Goal: Information Seeking & Learning: Learn about a topic

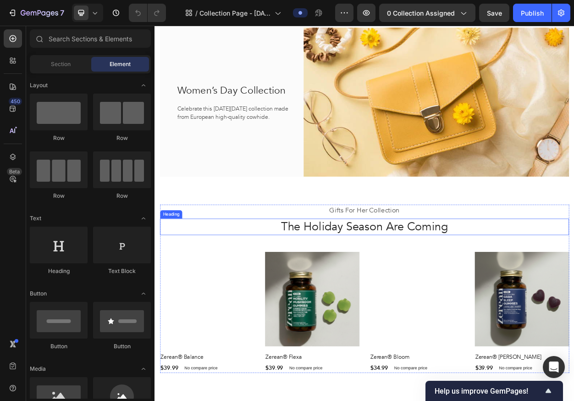
scroll to position [55, 0]
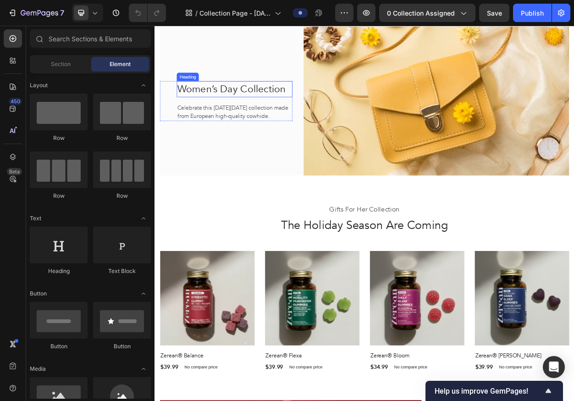
click at [306, 101] on p "Women’s Day Collection" at bounding box center [259, 108] width 150 height 19
click at [307, 101] on p "Women’s Day Collection" at bounding box center [259, 108] width 150 height 19
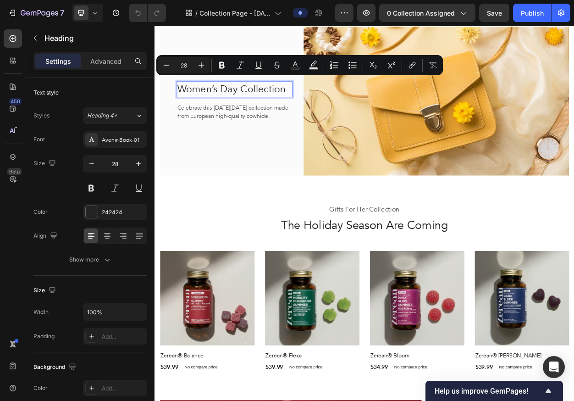
scroll to position [45, 0]
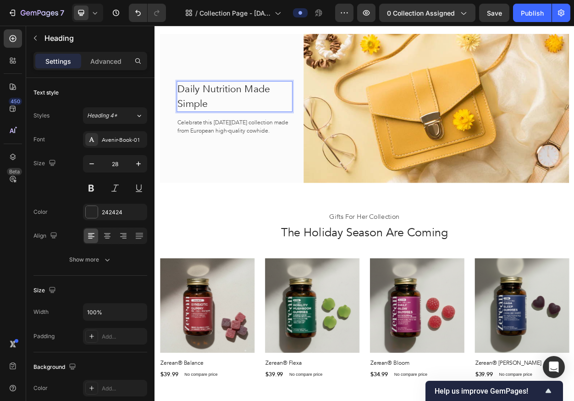
click at [301, 150] on p "Celebrate this [DATE][DATE] collection made from European high-quality cowhide." at bounding box center [259, 158] width 150 height 22
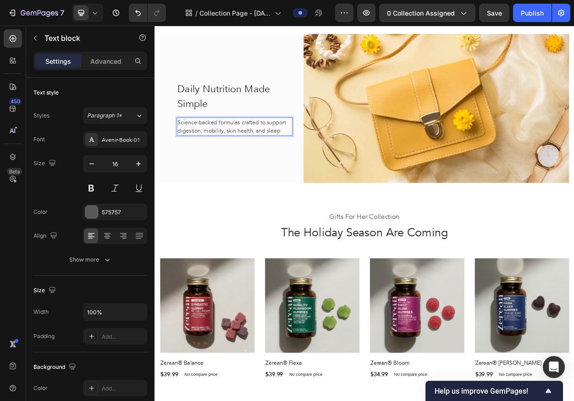
scroll to position [50, 0]
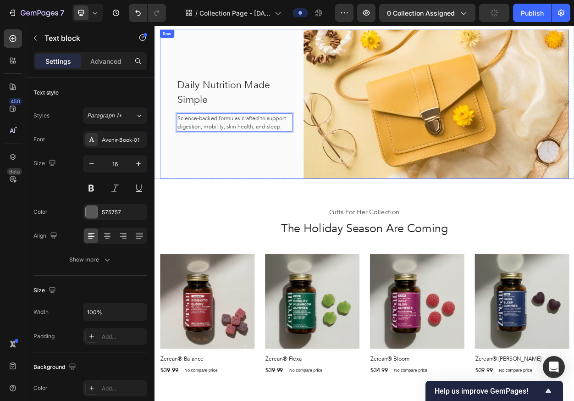
click at [298, 175] on div "Daily Nutrition Made Simple Heading Science-backed formulas crafted to support …" at bounding box center [248, 128] width 174 height 195
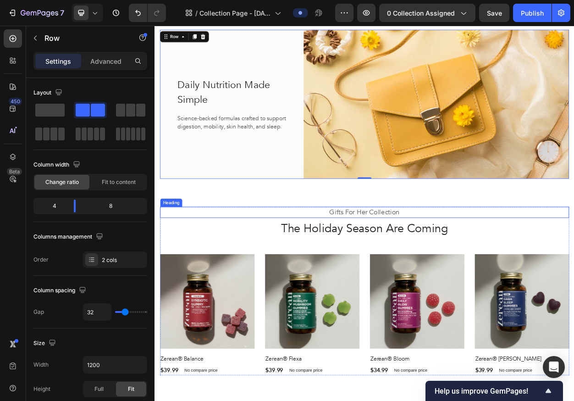
click at [457, 270] on p "Gifts For Her Collection" at bounding box center [429, 270] width 535 height 13
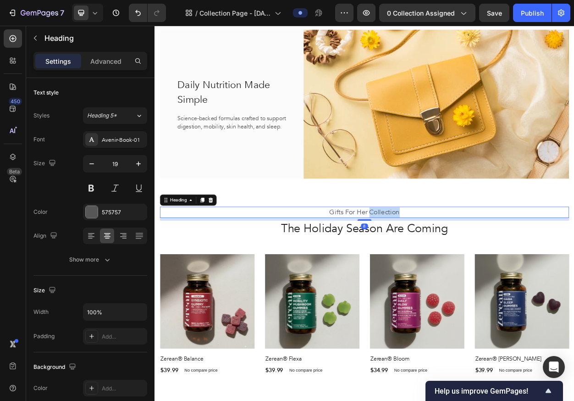
click at [457, 270] on p "Gifts For Her Collection" at bounding box center [429, 270] width 535 height 13
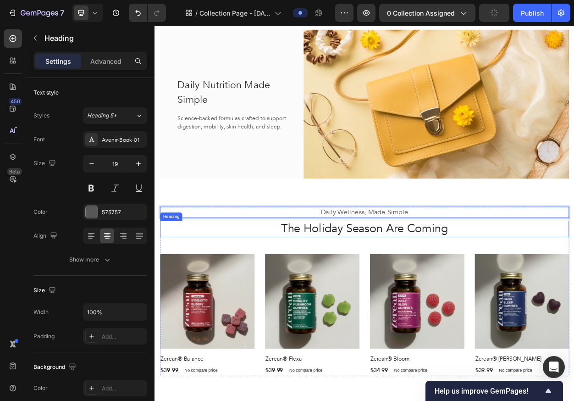
click at [429, 293] on p "The Holiday Season Are Coming" at bounding box center [429, 292] width 535 height 20
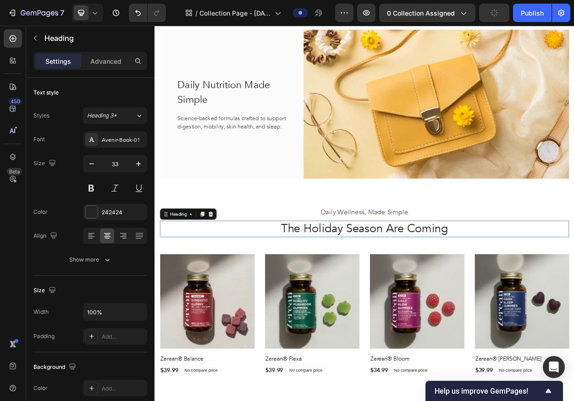
click at [429, 293] on p "The Holiday Season Are Coming" at bounding box center [429, 292] width 535 height 20
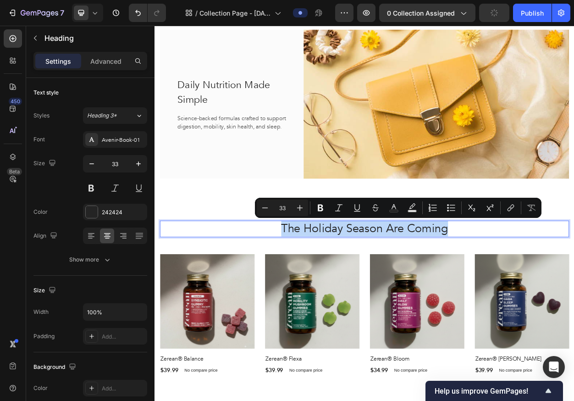
copy p "The Holiday Season Are Coming"
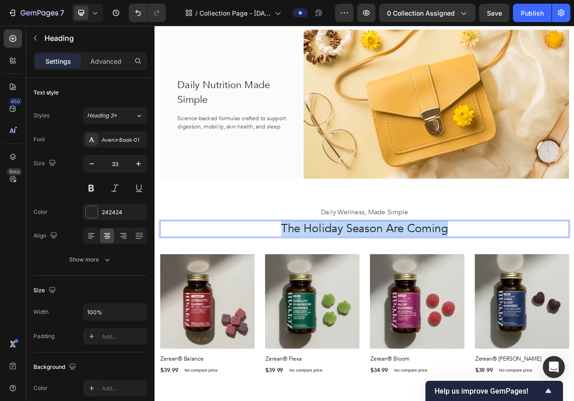
click at [437, 293] on p "The Holiday Season Are Coming" at bounding box center [429, 292] width 535 height 20
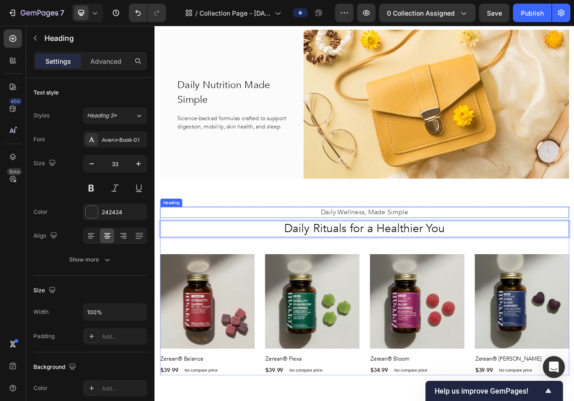
click at [283, 256] on div "Daily Wellness, Made Simple Heading Daily Rituals for a Healthier You Heading 4…" at bounding box center [430, 373] width 550 height 294
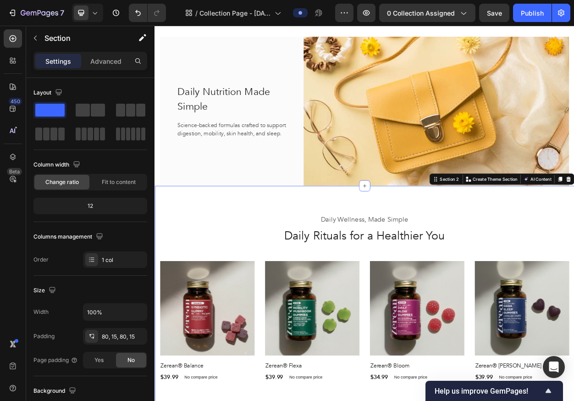
scroll to position [39, 0]
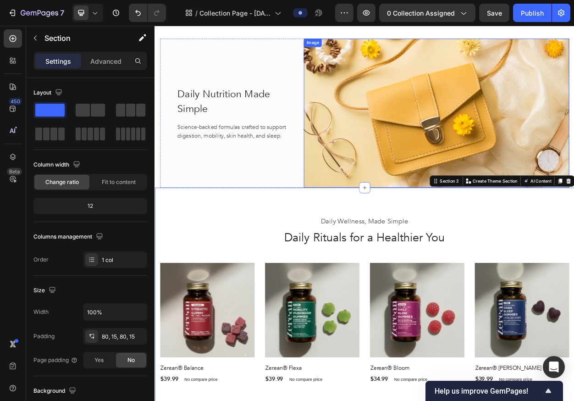
click at [450, 195] on img at bounding box center [524, 140] width 348 height 195
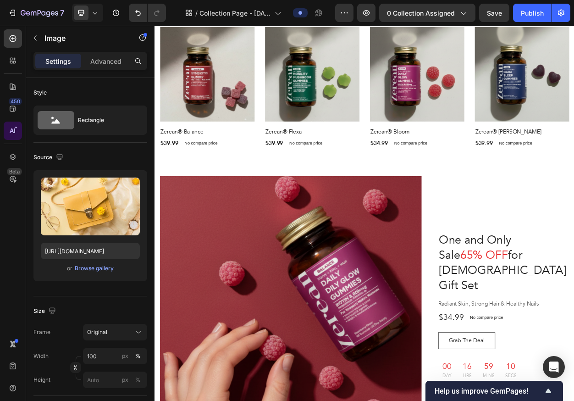
scroll to position [536, 0]
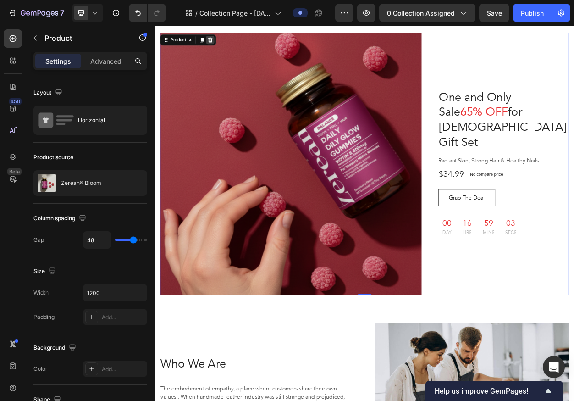
click at [231, 43] on div at bounding box center [226, 44] width 11 height 11
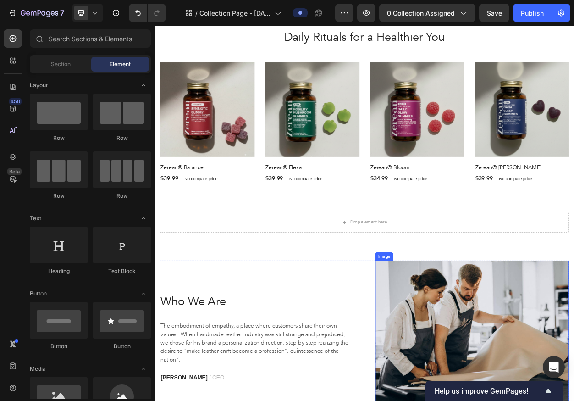
scroll to position [231, 0]
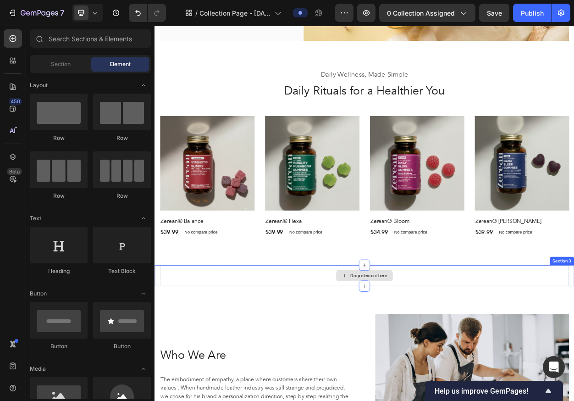
click at [536, 312] on div "Drop element here" at bounding box center [429, 353] width 536 height 28
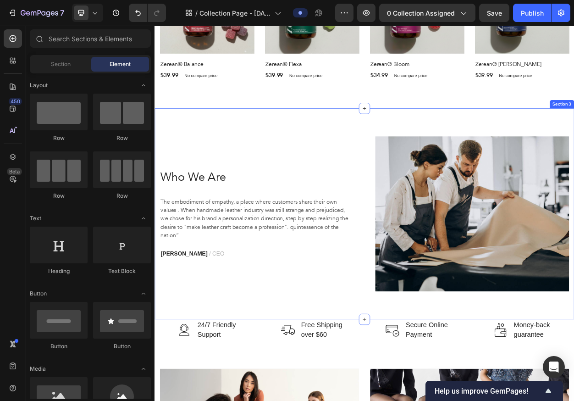
scroll to position [448, 0]
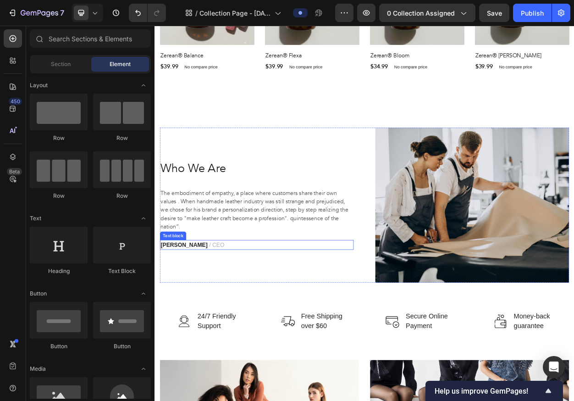
click at [252, 312] on p "[PERSON_NAME] / CEO" at bounding box center [288, 312] width 252 height 11
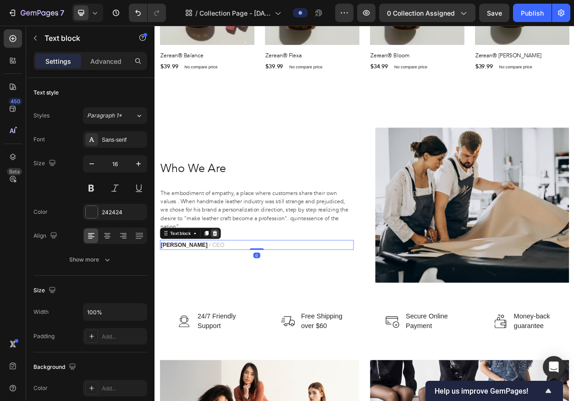
click at [234, 294] on icon at bounding box center [234, 297] width 6 height 6
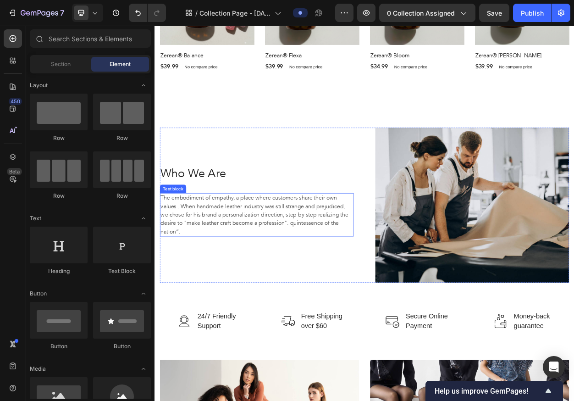
click at [332, 269] on p "The embodiment of empathy, a place where customers share their own values ​. Wh…" at bounding box center [288, 273] width 252 height 55
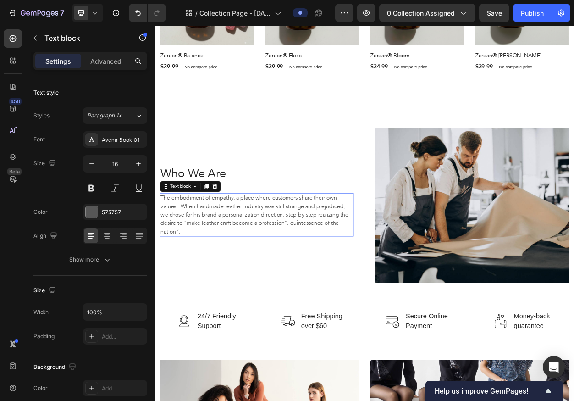
click at [332, 269] on p "The embodiment of empathy, a place where customers share their own values ​. Wh…" at bounding box center [288, 273] width 252 height 55
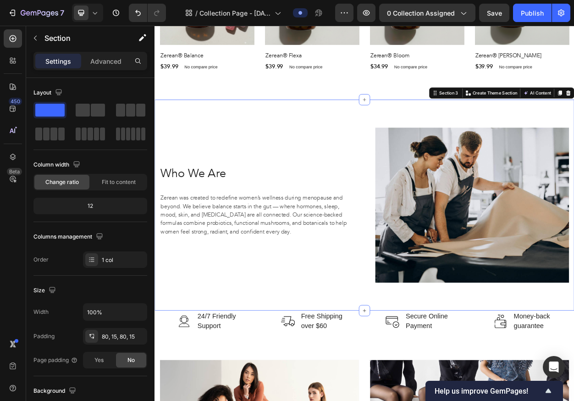
click at [271, 312] on div "Who We Are Heading [PERSON_NAME] was created to redefine women’s wellness durin…" at bounding box center [430, 260] width 550 height 276
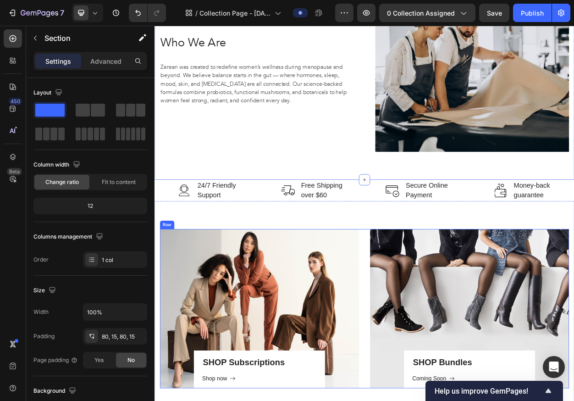
scroll to position [620, 0]
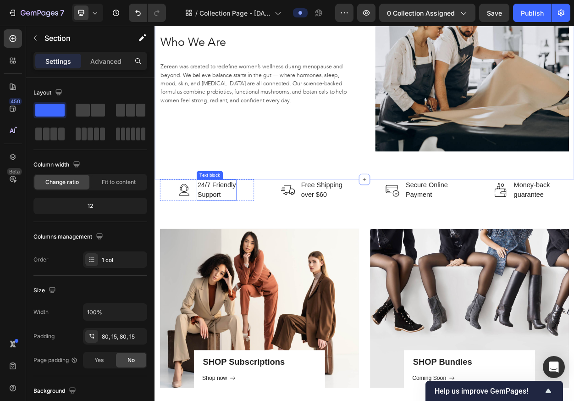
click at [237, 238] on p "24/7 Friendly Support" at bounding box center [235, 241] width 50 height 26
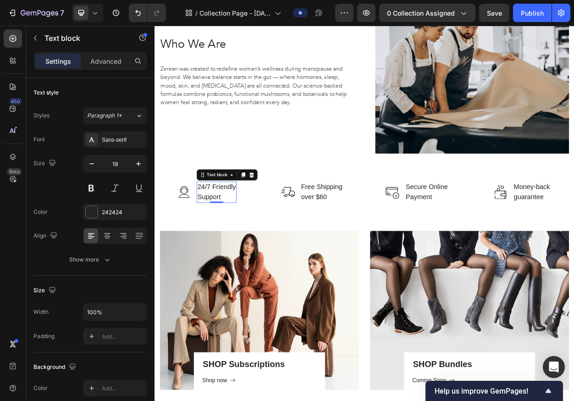
scroll to position [615, 0]
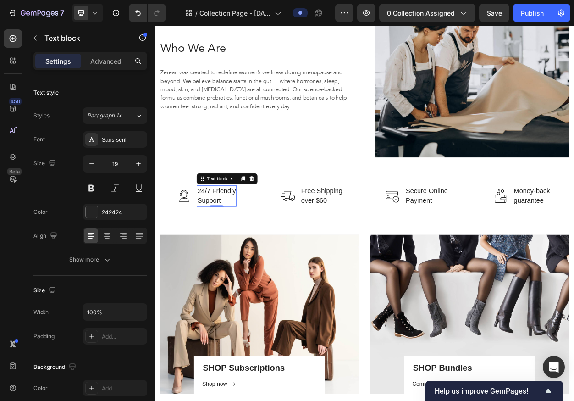
click at [244, 242] on p "24/7 Friendly Support" at bounding box center [235, 249] width 50 height 26
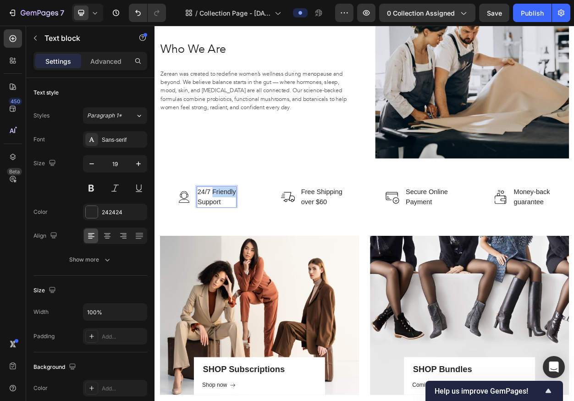
click at [244, 242] on p "24/7 Friendly Support" at bounding box center [235, 250] width 50 height 26
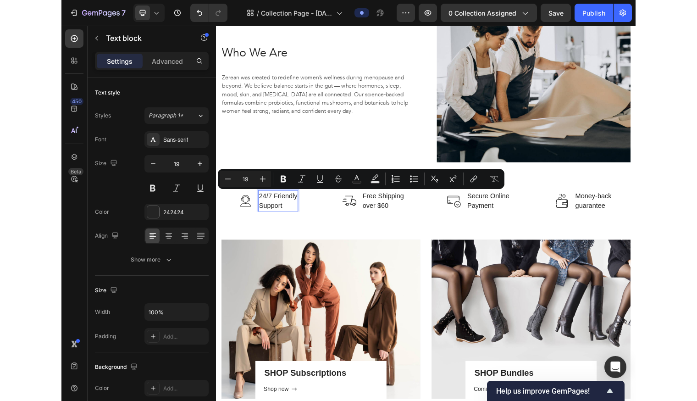
scroll to position [607, 0]
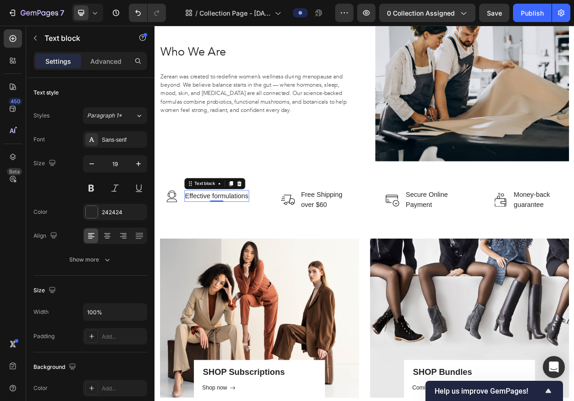
click at [265, 249] on p "Effective formulations" at bounding box center [235, 248] width 83 height 13
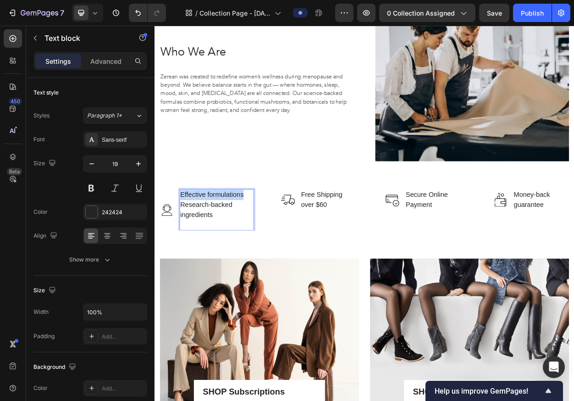
drag, startPoint x: 273, startPoint y: 247, endPoint x: 183, endPoint y: 248, distance: 89.9
click at [183, 248] on div "Image Effective formulations Research-backed ingredients Text block 0 Row" at bounding box center [222, 267] width 123 height 54
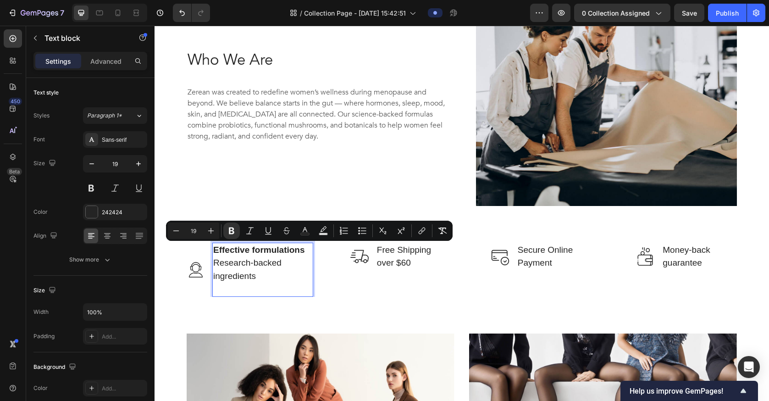
scroll to position [1, 0]
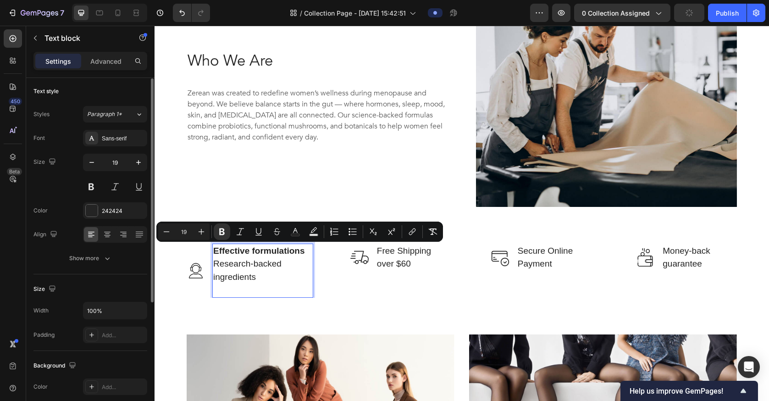
click at [249, 285] on p "Rich Text Editor. Editing area: main" at bounding box center [262, 289] width 99 height 13
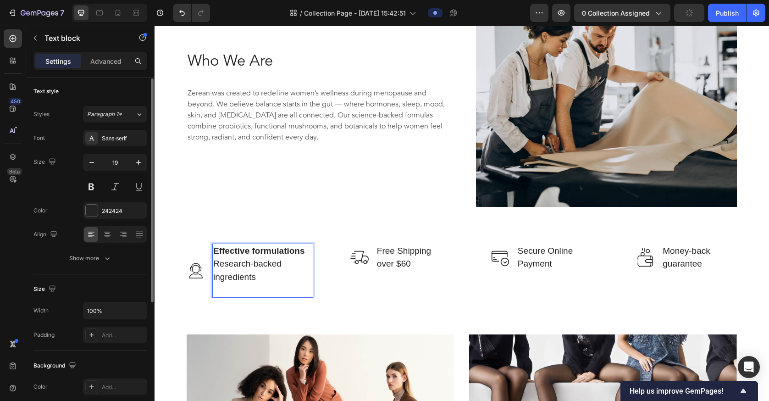
scroll to position [608, 0]
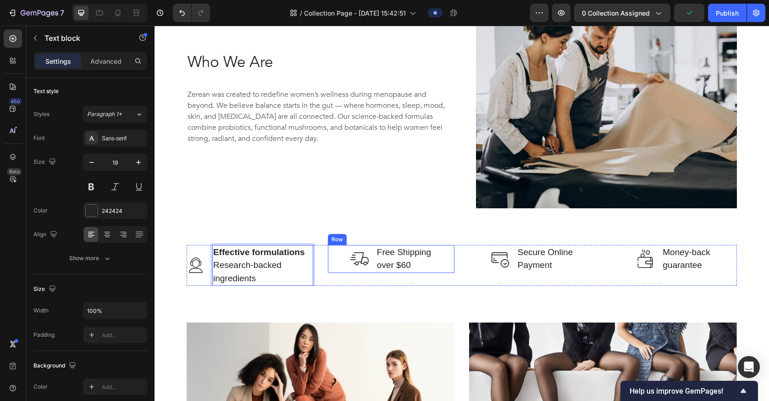
click at [378, 258] on p "Free Shipping over $60" at bounding box center [404, 259] width 54 height 26
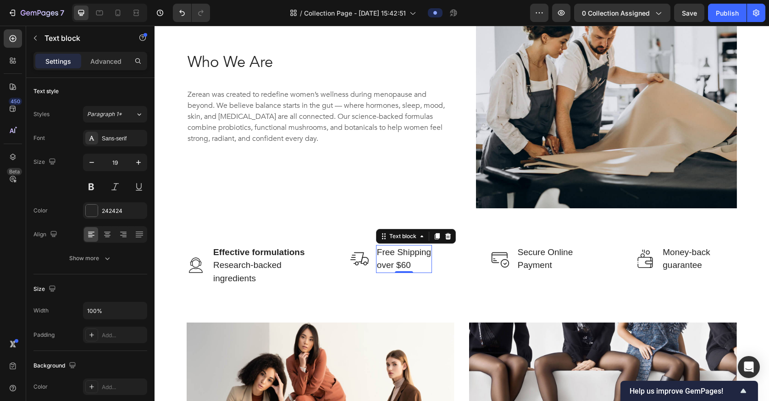
click at [414, 259] on p "Free Shipping over $60" at bounding box center [404, 259] width 54 height 26
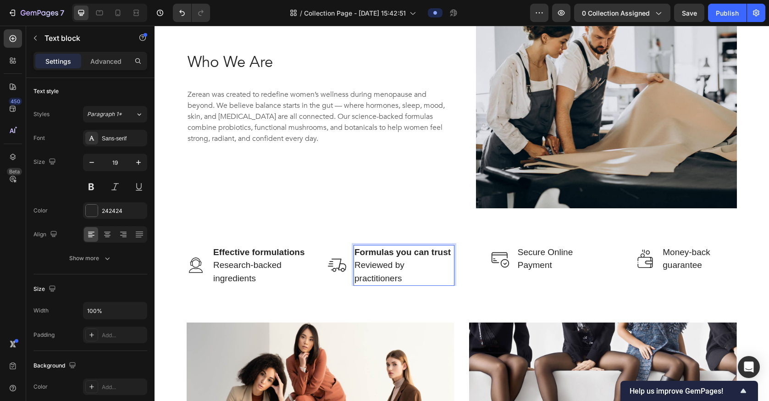
click at [356, 277] on p "Formulas you can trust Reviewed by practitioners" at bounding box center [403, 265] width 99 height 39
click at [328, 257] on img at bounding box center [337, 265] width 18 height 18
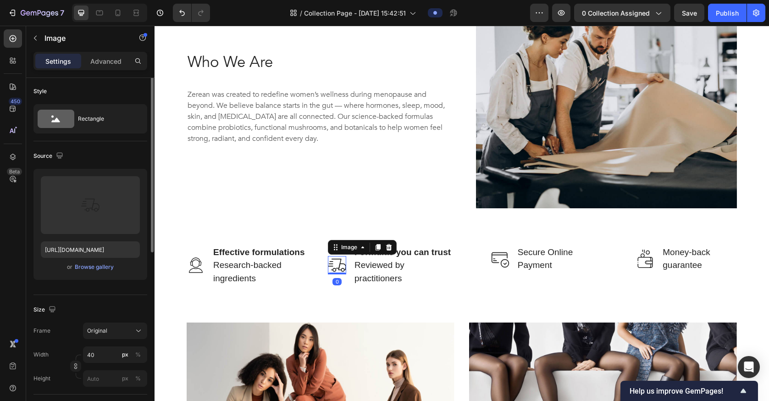
scroll to position [0, 0]
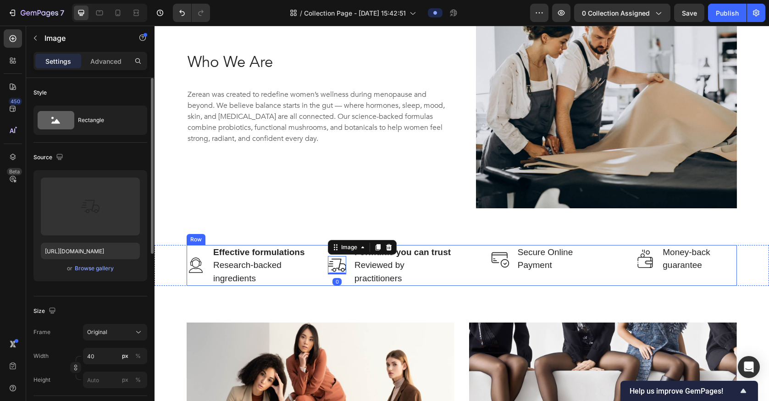
click at [309, 271] on p "Effective formulations Research-backed ingredients" at bounding box center [262, 265] width 99 height 39
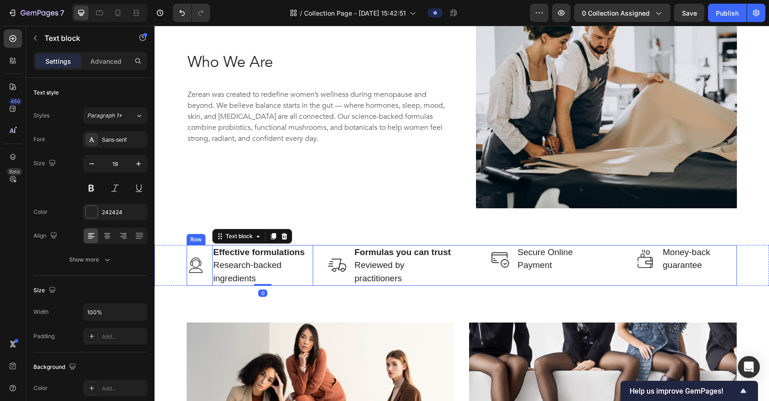
click at [457, 274] on div "Image Effective formulations Research-backed ingredients Text block 0 Row Image…" at bounding box center [462, 265] width 550 height 41
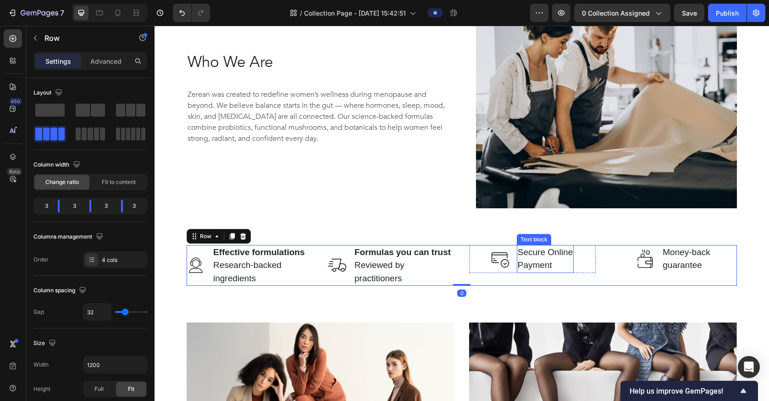
click at [526, 271] on p "Secure Online Payment" at bounding box center [545, 259] width 55 height 26
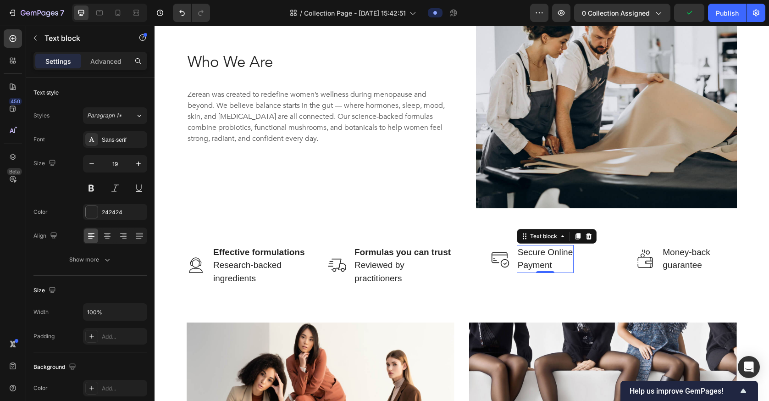
click at [547, 252] on p "Secure Online Payment" at bounding box center [545, 259] width 55 height 26
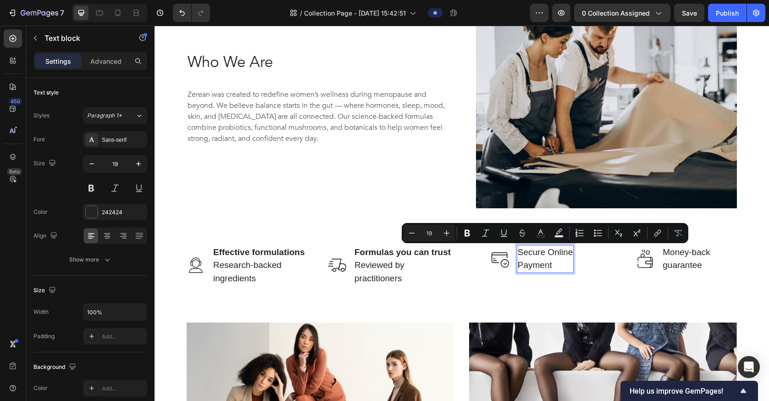
scroll to position [609, 0]
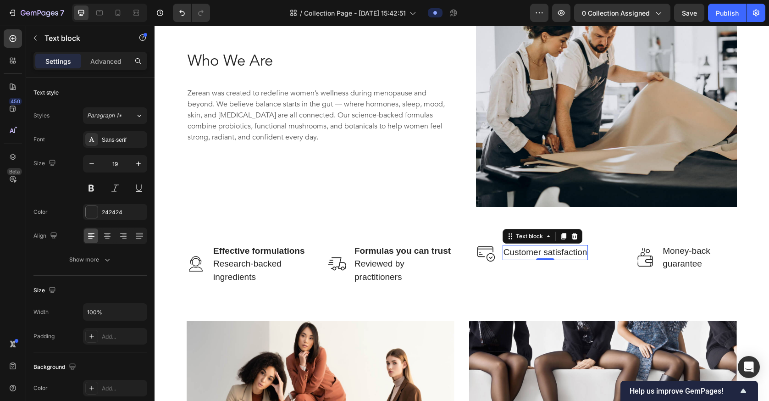
click at [558, 250] on p "Customer satisfaction" at bounding box center [545, 252] width 84 height 13
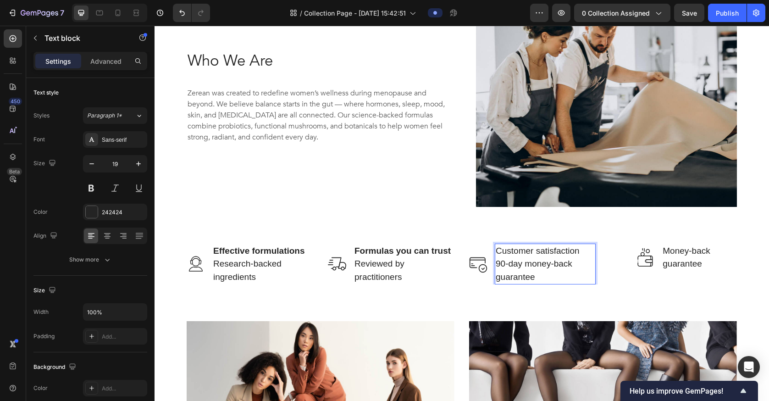
click at [574, 249] on p "Customer satisfaction 90-day money-back guarantee" at bounding box center [545, 263] width 99 height 39
drag, startPoint x: 579, startPoint y: 249, endPoint x: 497, endPoint y: 251, distance: 81.6
click at [497, 251] on p "Customer satisfaction 90-day money-back guarantee" at bounding box center [545, 263] width 99 height 39
click at [497, 264] on p "Customer satisfaction 90-day money-back guarantee" at bounding box center [545, 263] width 99 height 39
click at [574, 253] on p "Money-back" at bounding box center [687, 250] width 48 height 13
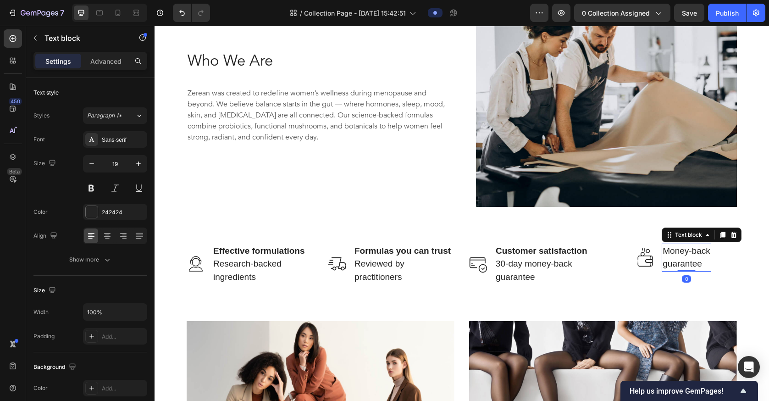
click at [574, 253] on p "Money-back" at bounding box center [687, 250] width 48 height 13
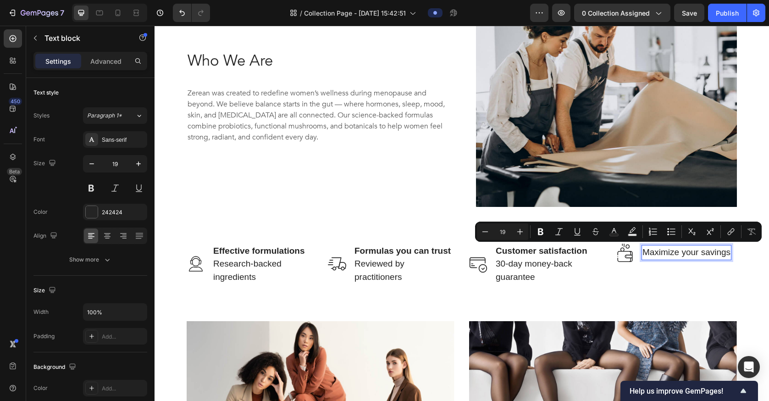
scroll to position [610, 0]
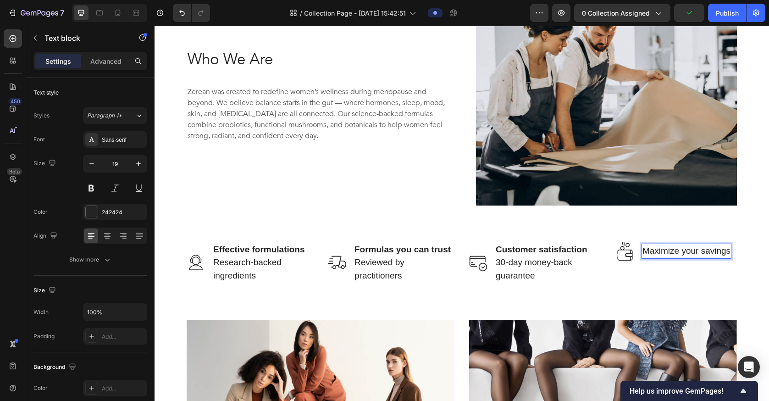
click at [574, 253] on p "Maximize your savings" at bounding box center [686, 250] width 88 height 13
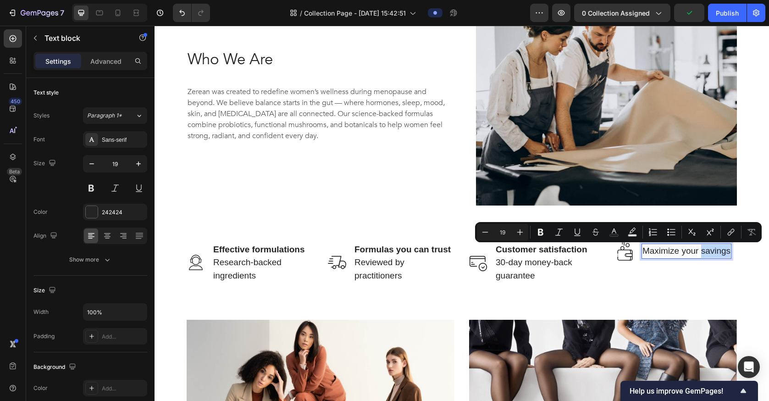
click at [574, 250] on p "Maximize your savings" at bounding box center [686, 250] width 88 height 13
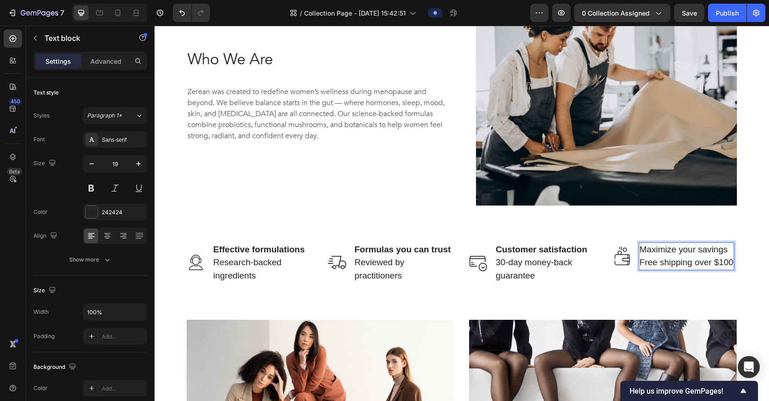
click at [574, 248] on p "Maximize your savings Free shipping over $100" at bounding box center [687, 256] width 94 height 26
drag, startPoint x: 728, startPoint y: 248, endPoint x: 641, endPoint y: 245, distance: 87.2
click at [574, 245] on p "Maximize your savings Free shipping over $100" at bounding box center [687, 256] width 94 height 26
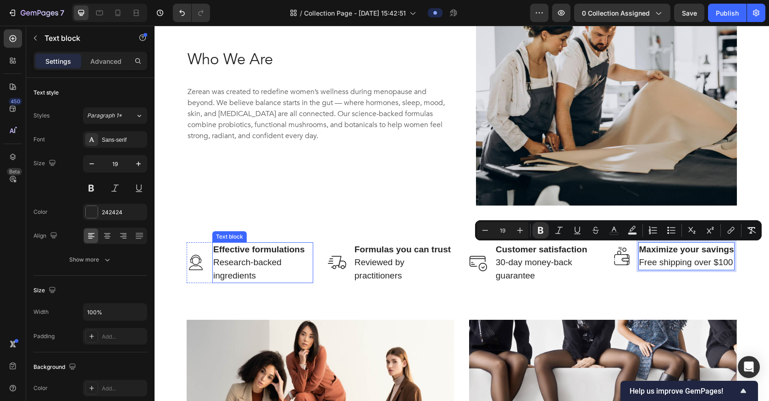
click at [233, 251] on strong "Effective formulations" at bounding box center [259, 249] width 92 height 10
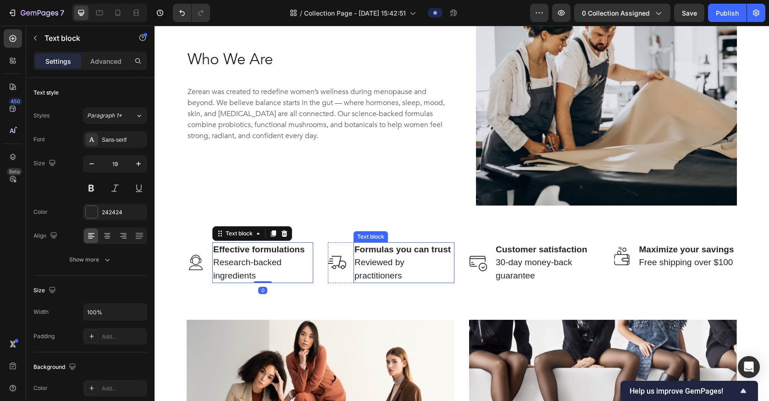
click at [403, 254] on strong "Formulas you can trust" at bounding box center [402, 249] width 96 height 10
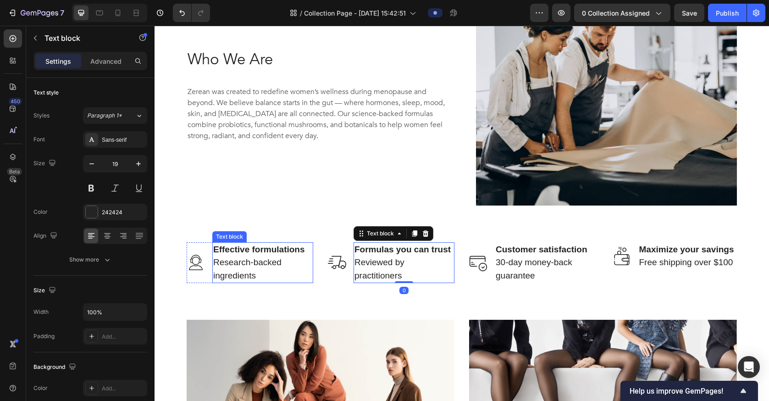
click at [224, 254] on strong "Effective formulations" at bounding box center [259, 249] width 92 height 10
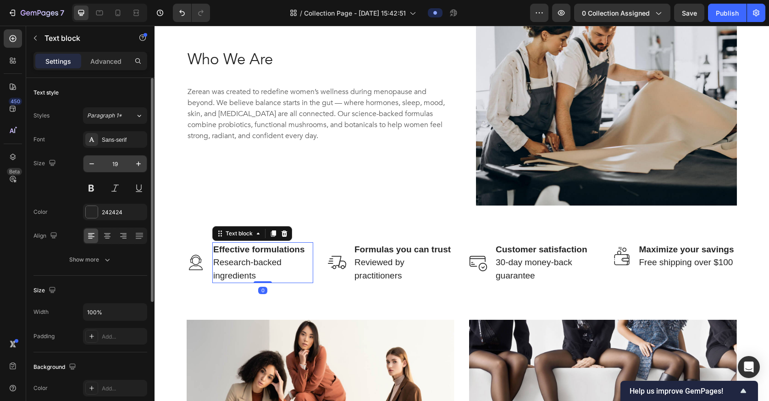
click at [117, 163] on input "19" at bounding box center [115, 163] width 30 height 17
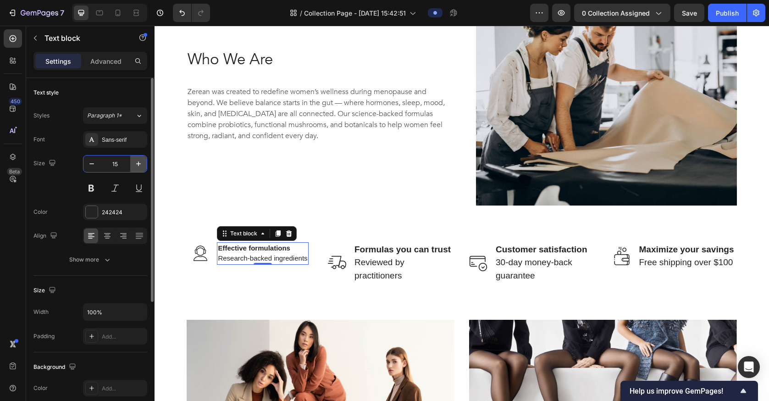
type input "16"
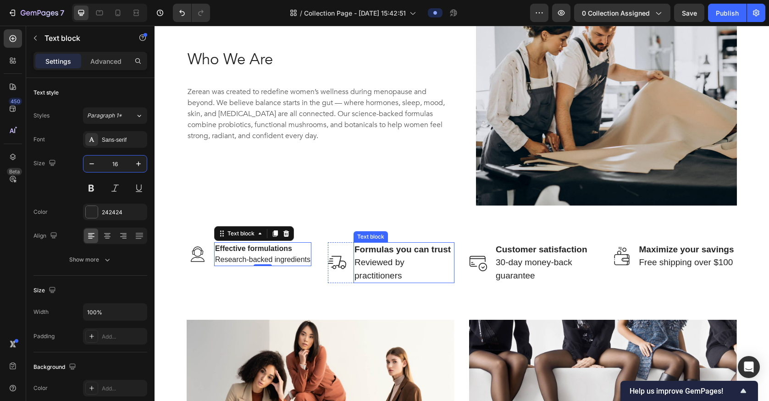
click at [386, 258] on p "Formulas you can trust Reviewed by practitioners" at bounding box center [403, 262] width 99 height 39
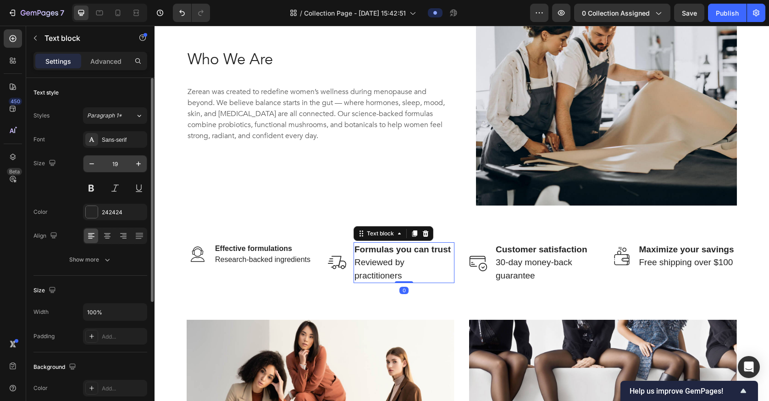
click at [100, 166] on input "19" at bounding box center [115, 163] width 30 height 17
click at [94, 165] on icon "button" at bounding box center [91, 163] width 9 height 9
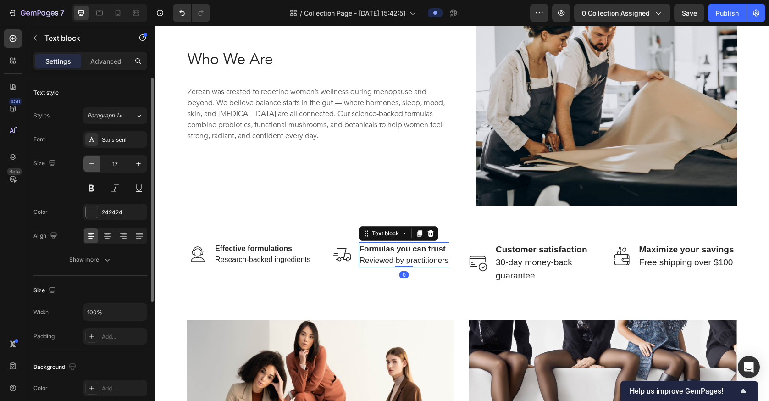
click at [94, 165] on icon "button" at bounding box center [91, 163] width 9 height 9
type input "16"
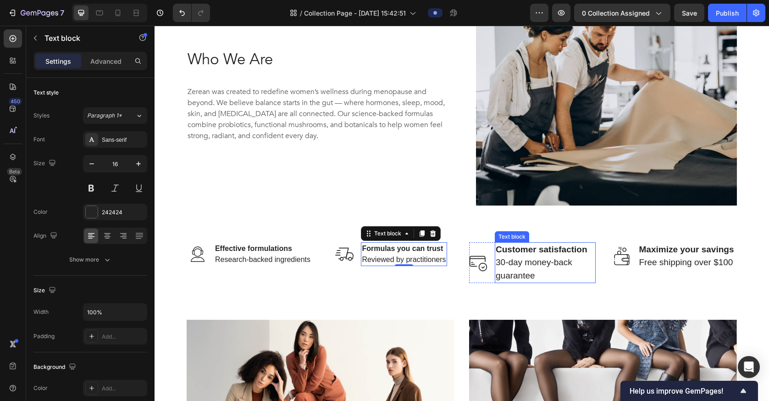
click at [520, 259] on p "Customer satisfaction 30-day money-back guarantee" at bounding box center [545, 262] width 99 height 39
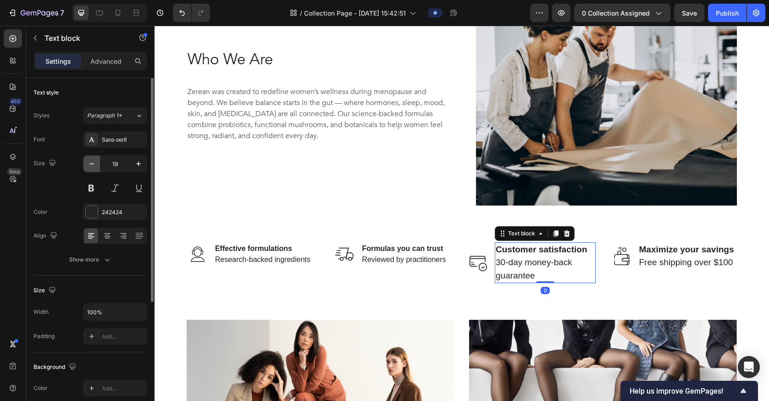
click at [92, 162] on icon "button" at bounding box center [91, 163] width 9 height 9
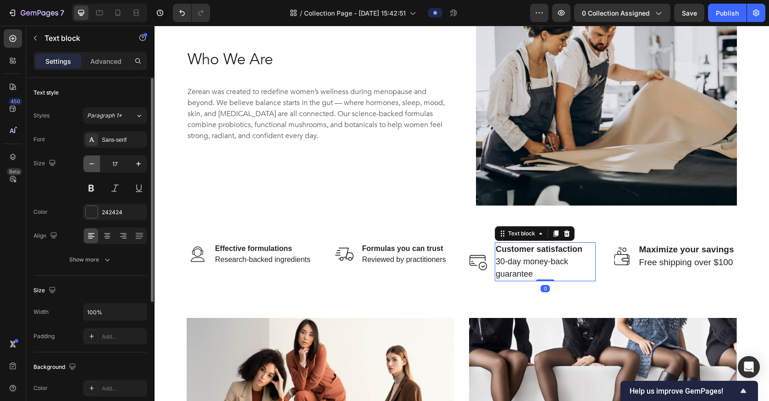
click at [92, 162] on icon "button" at bounding box center [91, 163] width 9 height 9
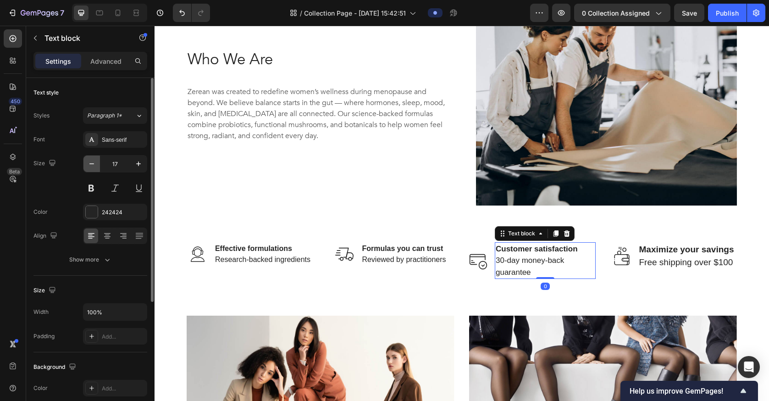
type input "16"
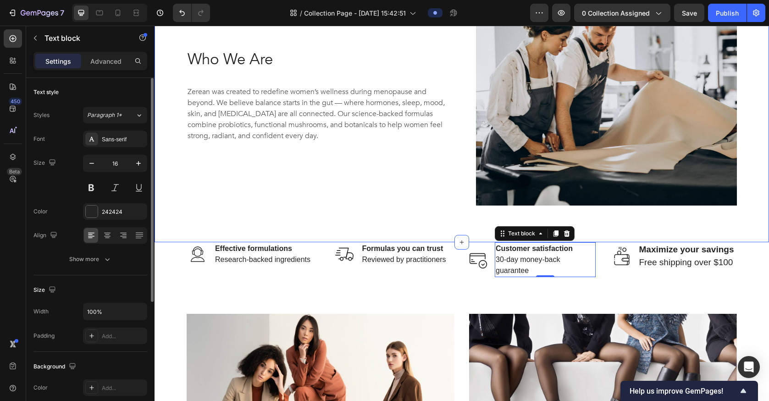
scroll to position [1, 0]
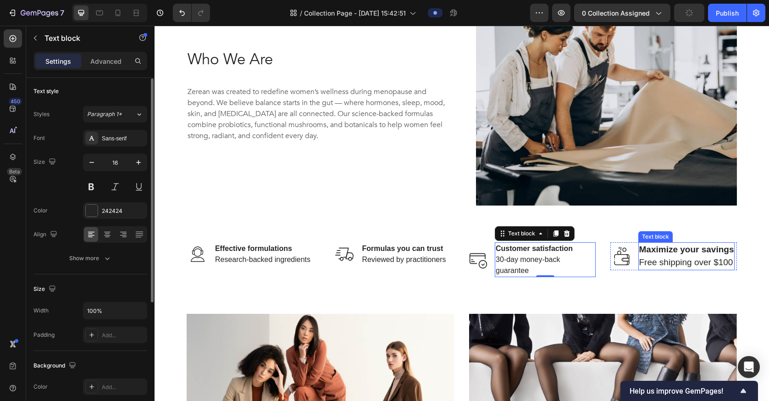
click at [574, 258] on p "Maximize your savings Free shipping over $100" at bounding box center [686, 256] width 95 height 26
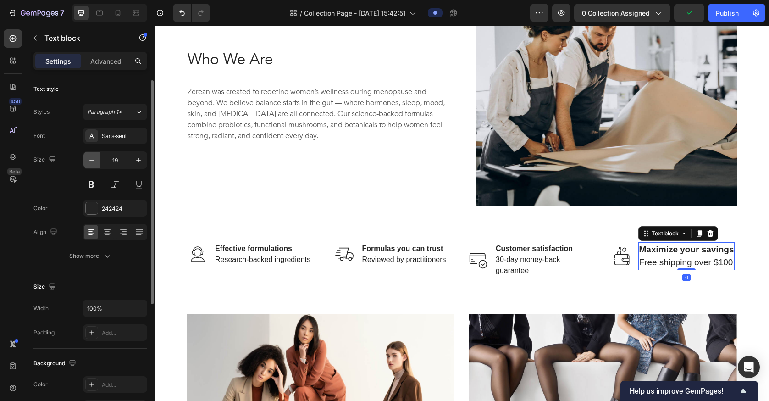
click at [95, 165] on button "button" at bounding box center [91, 160] width 17 height 17
click at [95, 165] on button "button" at bounding box center [91, 158] width 17 height 17
click at [95, 161] on icon "button" at bounding box center [91, 158] width 9 height 9
type input "16"
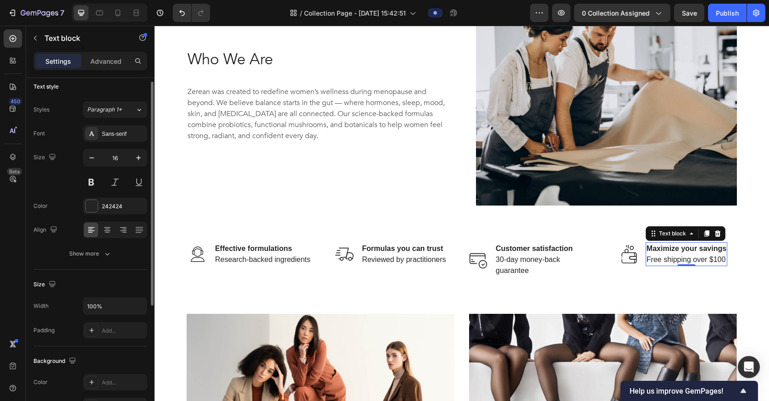
scroll to position [611, 0]
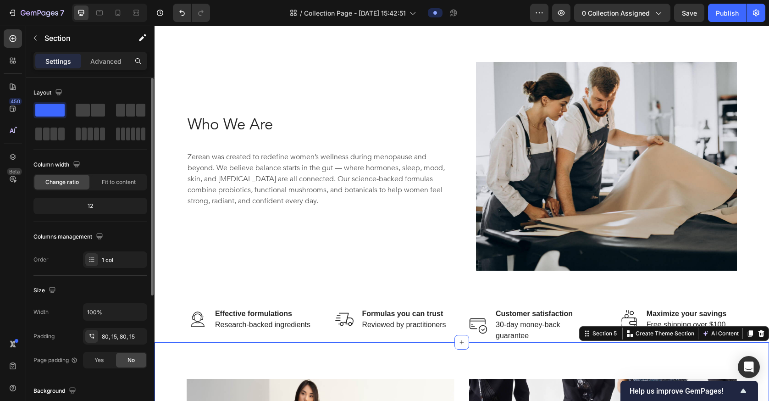
scroll to position [546, 0]
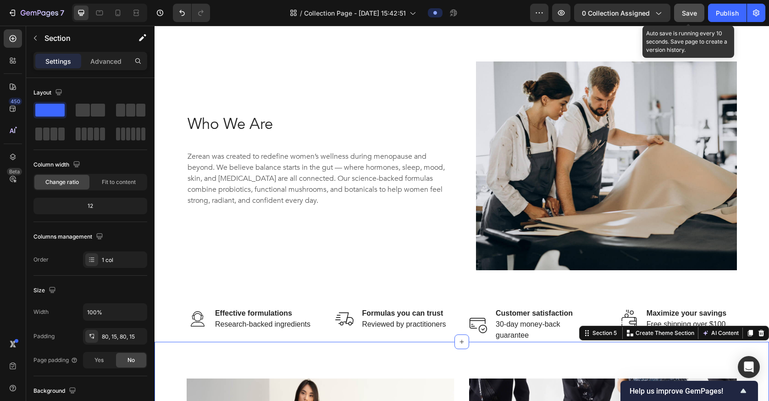
click at [574, 19] on button "Save" at bounding box center [689, 13] width 30 height 18
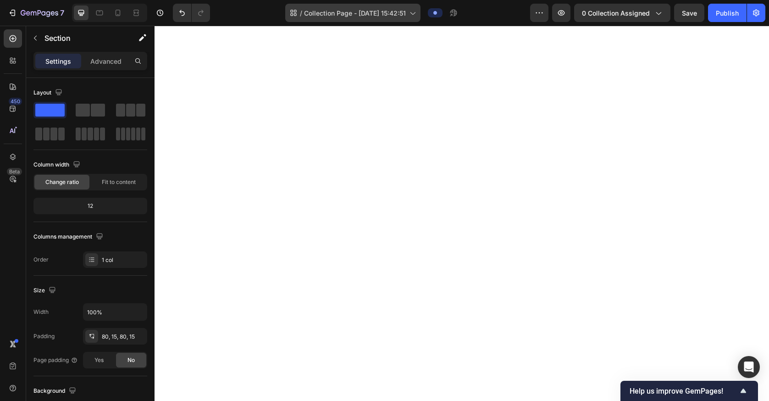
scroll to position [44, 0]
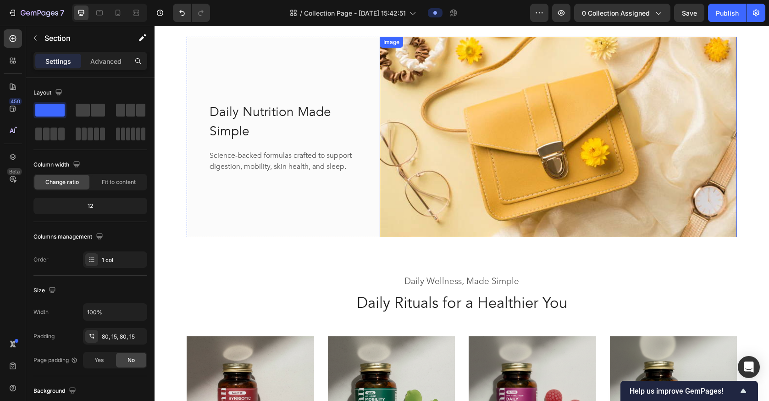
click at [517, 112] on img at bounding box center [558, 137] width 357 height 200
